Goal: Task Accomplishment & Management: Manage account settings

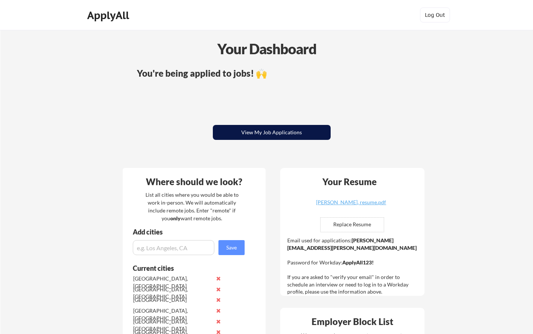
click at [256, 130] on button "View My Job Applications" at bounding box center [272, 132] width 118 height 15
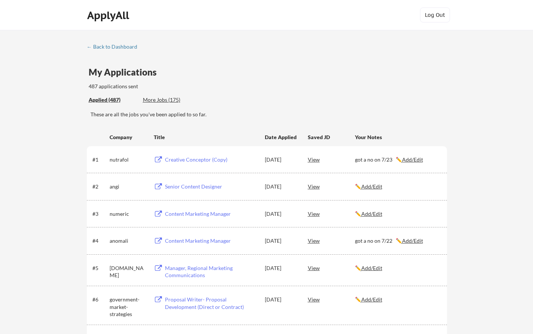
scroll to position [546, 0]
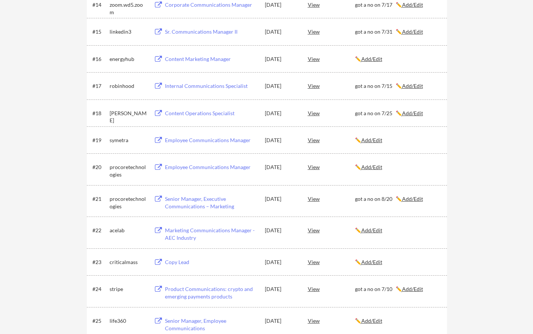
click at [374, 167] on u "Add/Edit" at bounding box center [371, 167] width 21 height 6
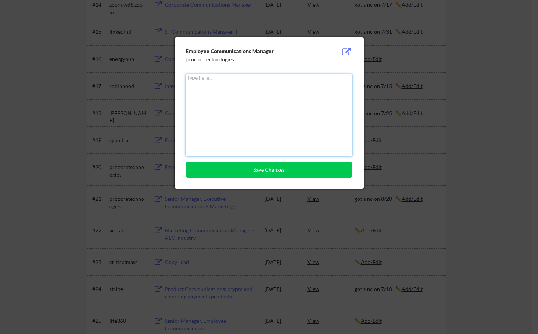
click at [305, 118] on textarea at bounding box center [269, 115] width 167 height 82
paste textarea "got a no on 8/21"
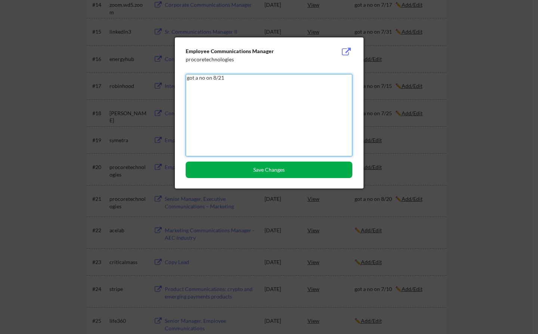
type textarea "got a no on 8/21"
click at [260, 174] on button "Save Changes" at bounding box center [269, 169] width 167 height 16
